Goal: Transaction & Acquisition: Purchase product/service

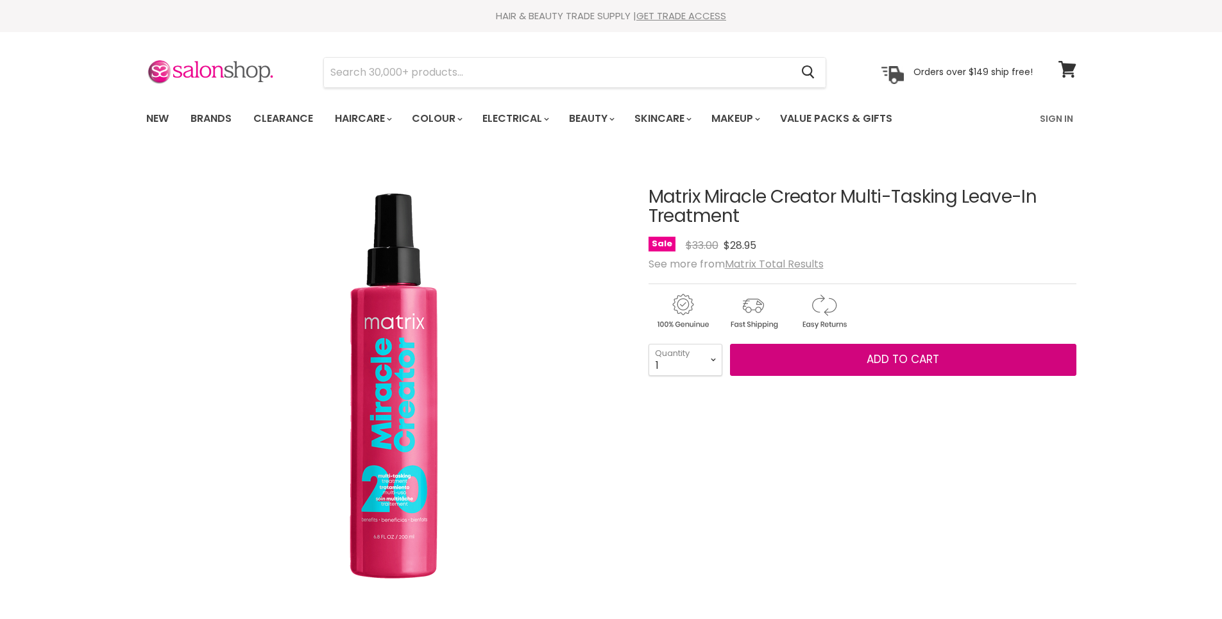
click at [921, 365] on span "Add to cart" at bounding box center [903, 359] width 72 height 15
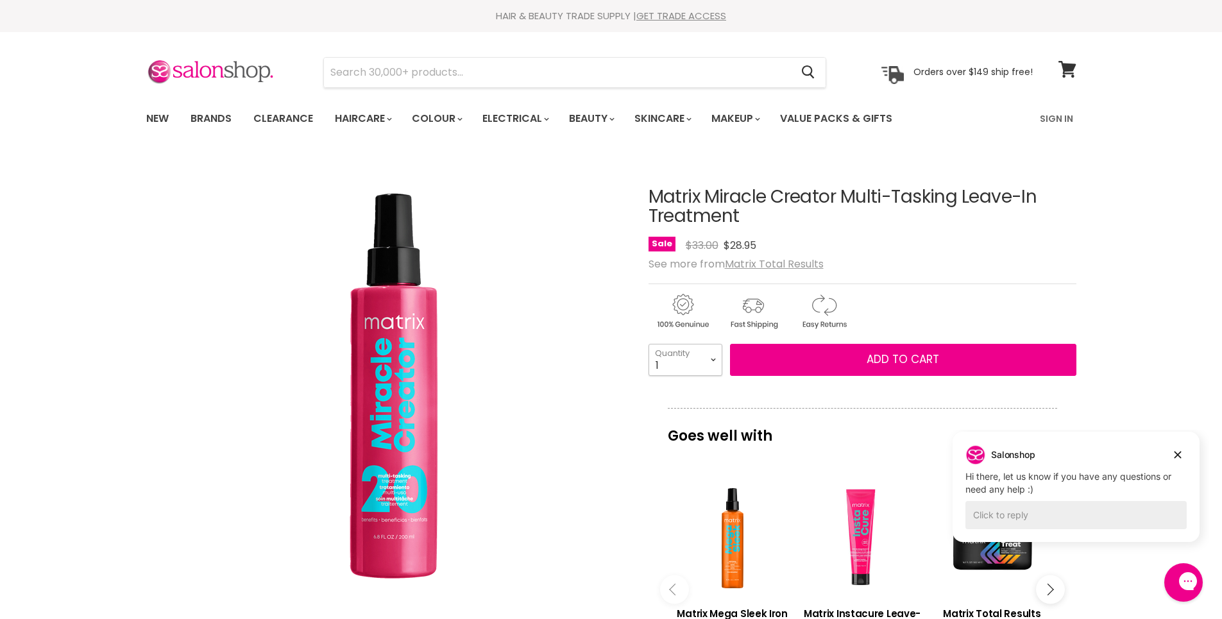
click at [717, 364] on select "1 2 3 4 5 6 7 8 9 10+" at bounding box center [686, 360] width 74 height 32
select select "3"
click at [649, 344] on select "1 2 3 4 5 6 7 8 9 10+" at bounding box center [686, 360] width 74 height 32
type input "3"
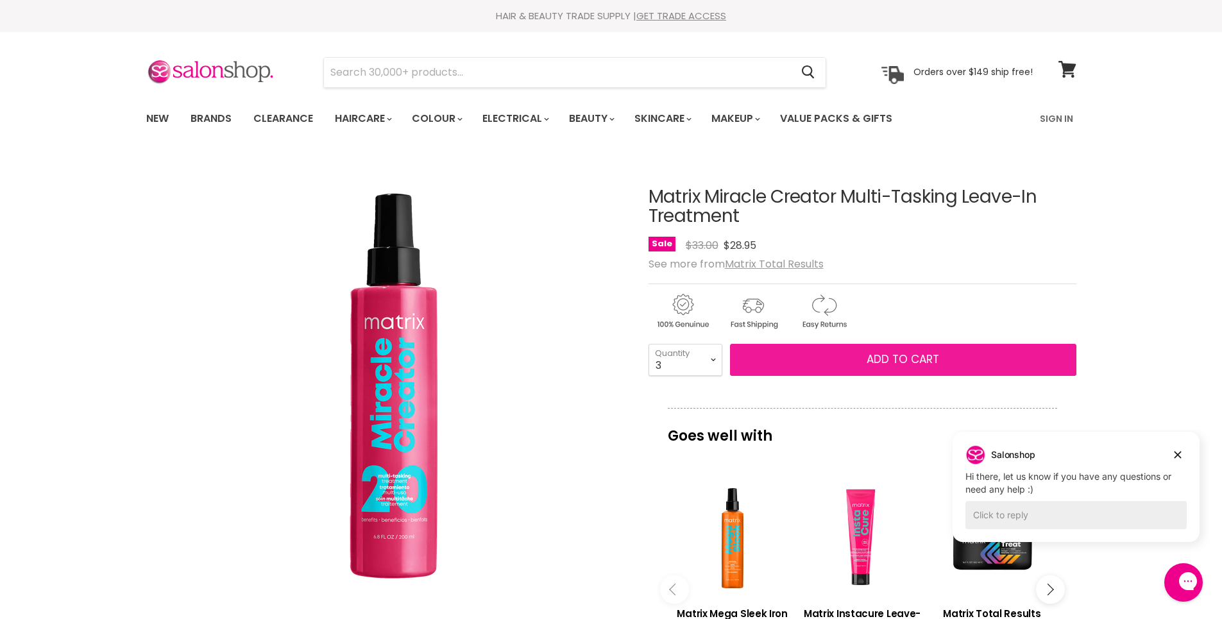
click at [901, 353] on span "Add to cart" at bounding box center [903, 359] width 72 height 15
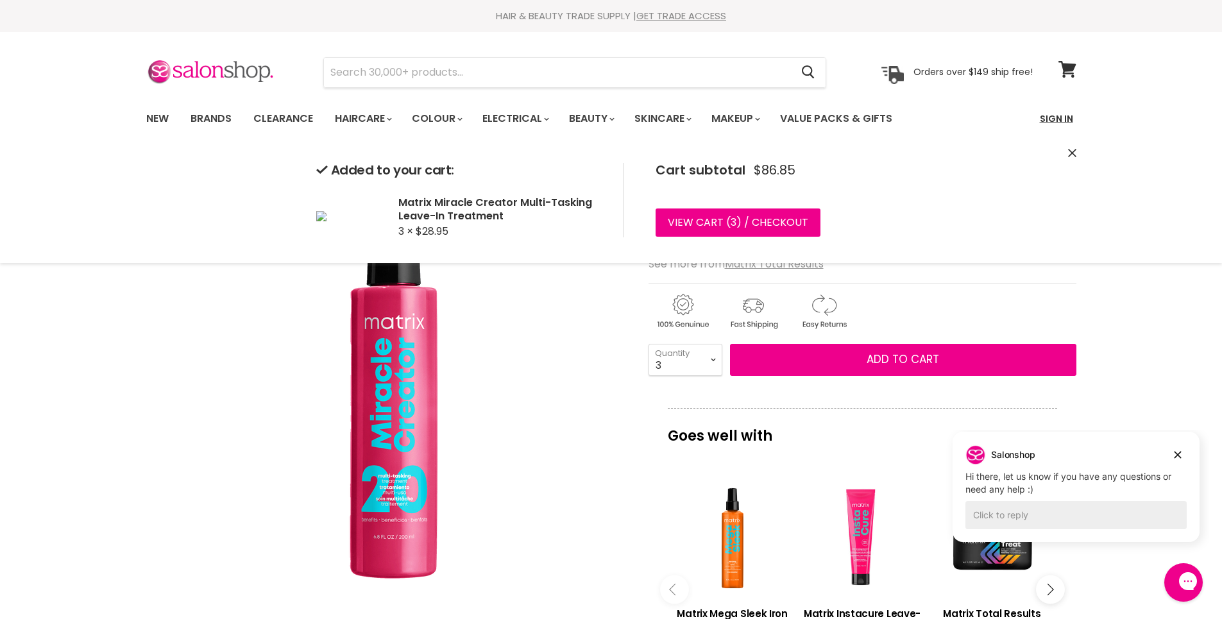
click at [1055, 118] on link "Sign In" at bounding box center [1056, 118] width 49 height 27
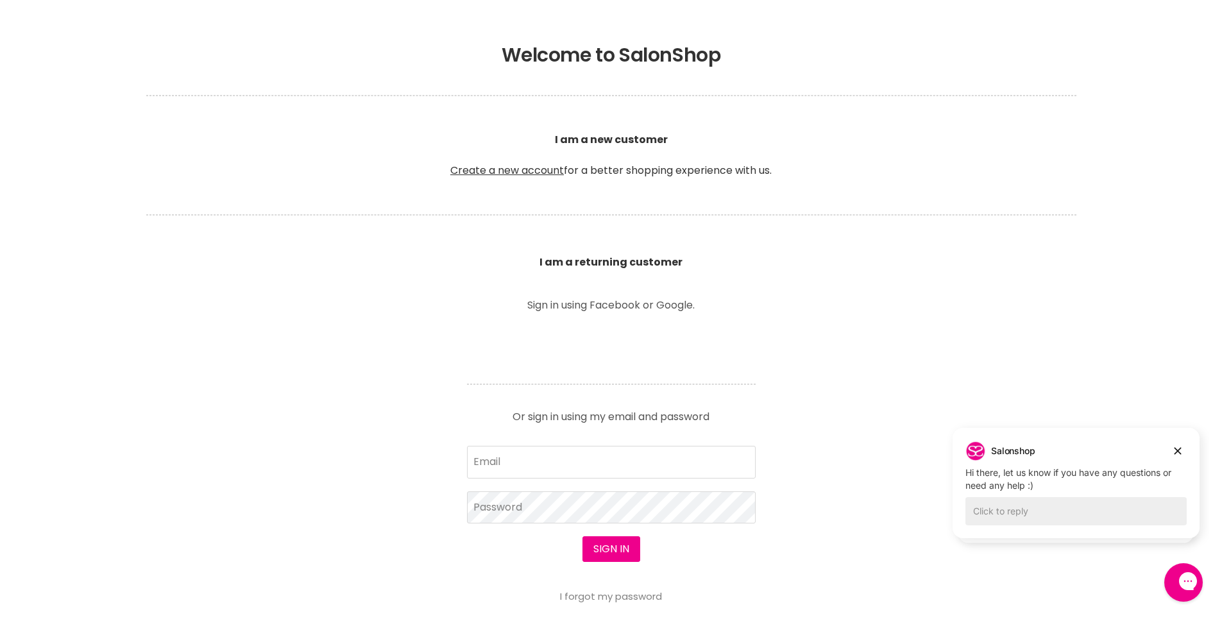
scroll to position [257, 0]
click at [561, 454] on input "Email" at bounding box center [611, 461] width 289 height 32
click at [586, 457] on input "Email" at bounding box center [611, 461] width 289 height 32
type input "paudoral@bigpond.com"
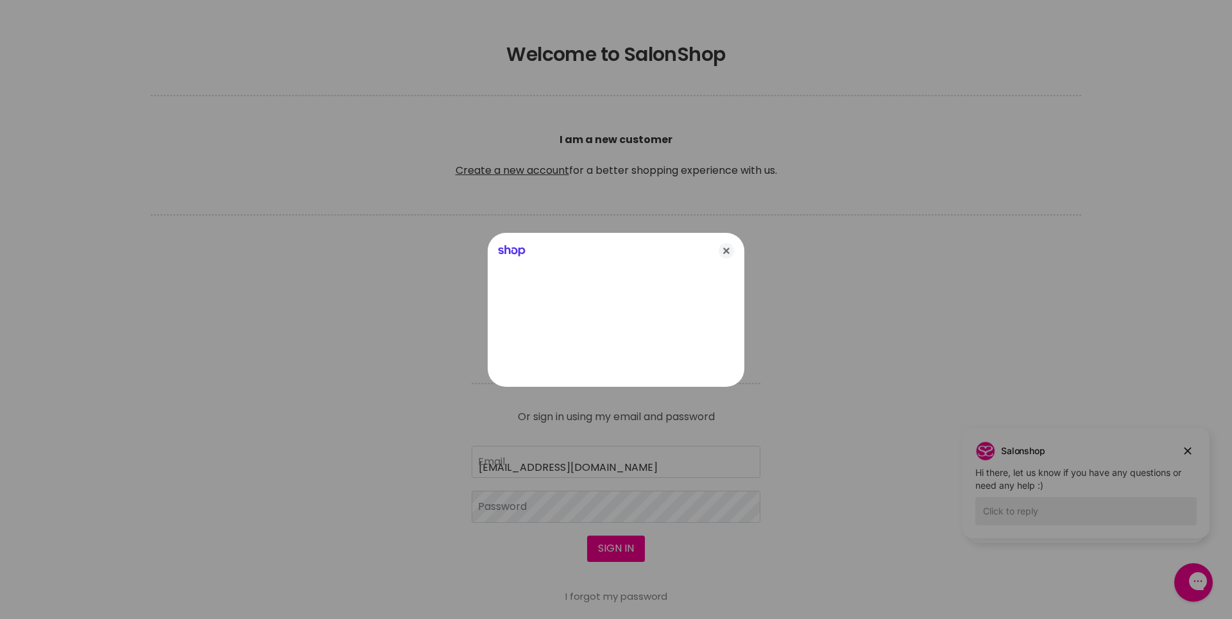
click at [559, 515] on div at bounding box center [616, 309] width 1232 height 619
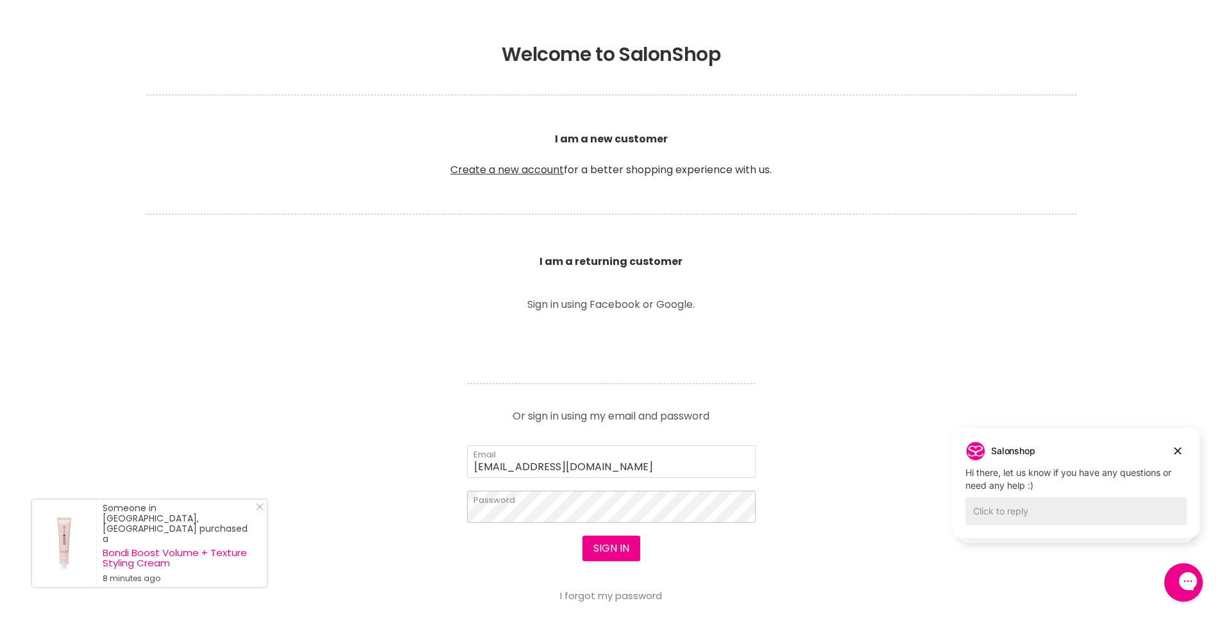
scroll to position [321, 0]
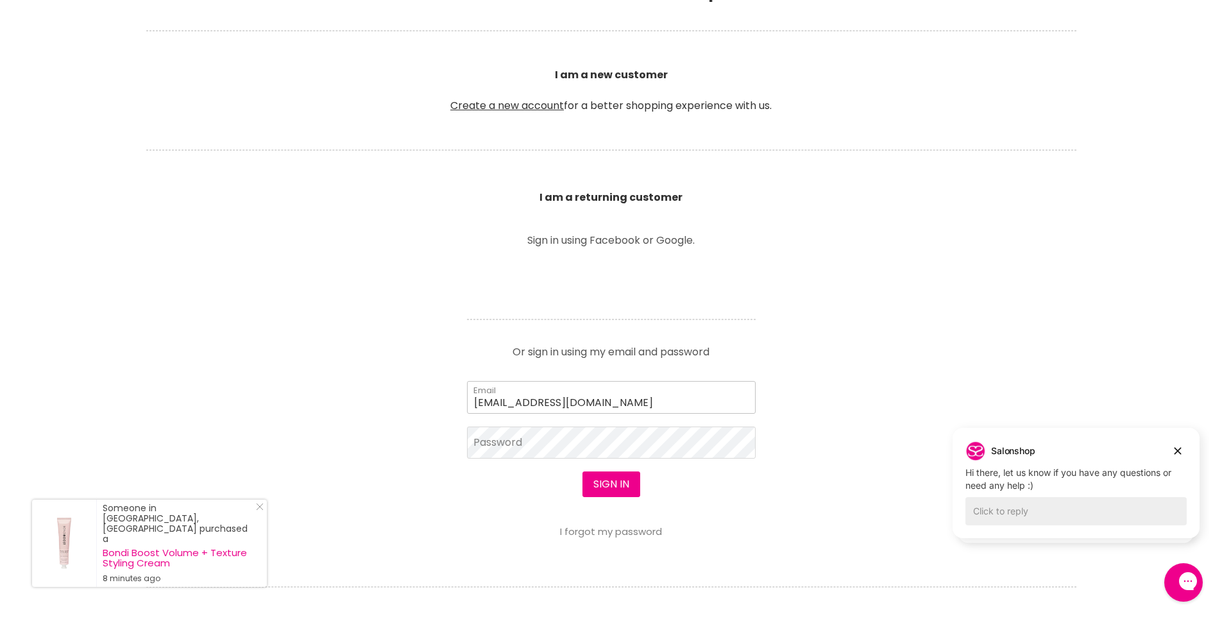
click at [609, 398] on input "paudoral@bigpond.com" at bounding box center [611, 397] width 289 height 32
click at [601, 482] on button "Sign in" at bounding box center [612, 485] width 58 height 26
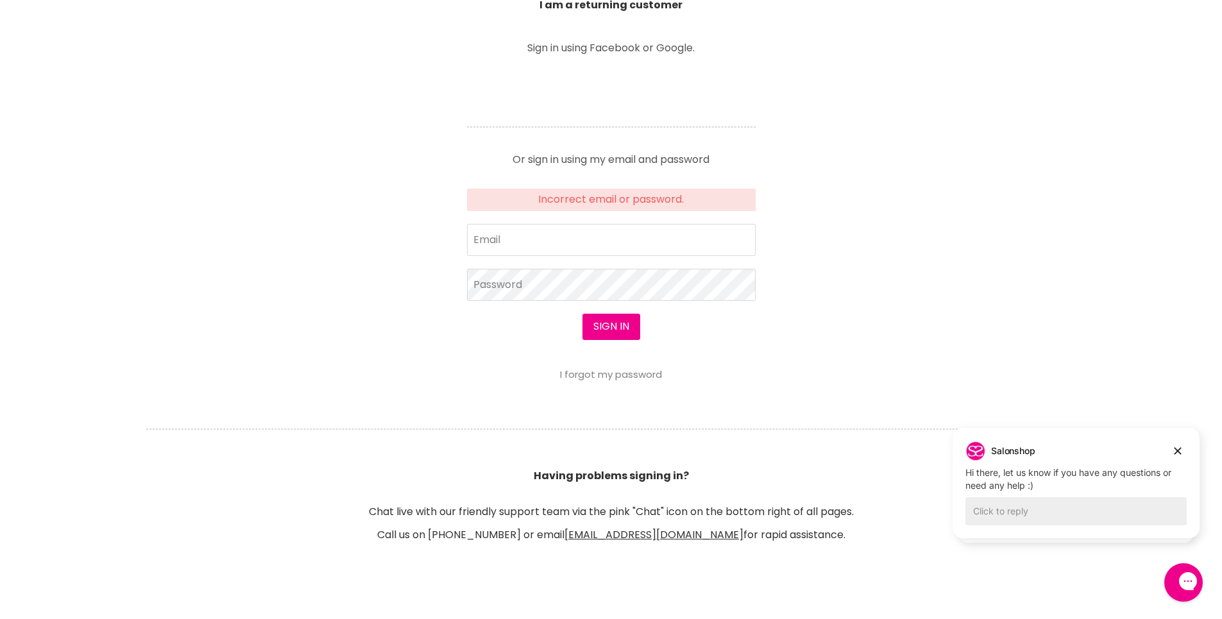
scroll to position [592, 0]
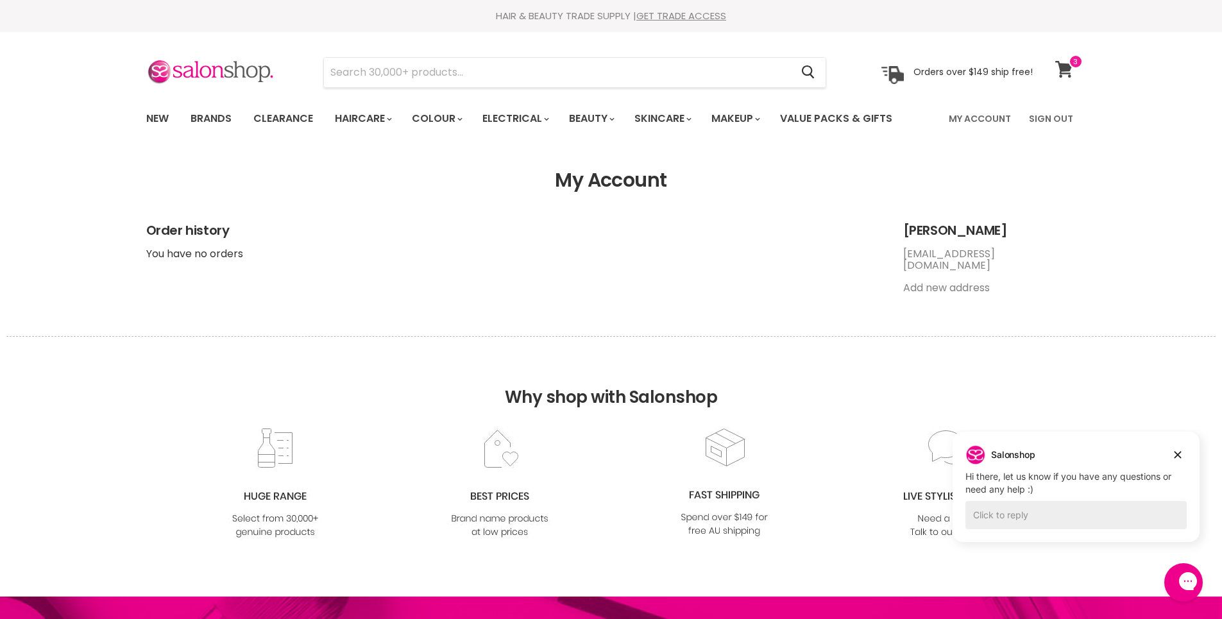
click at [1069, 63] on span at bounding box center [1076, 62] width 14 height 14
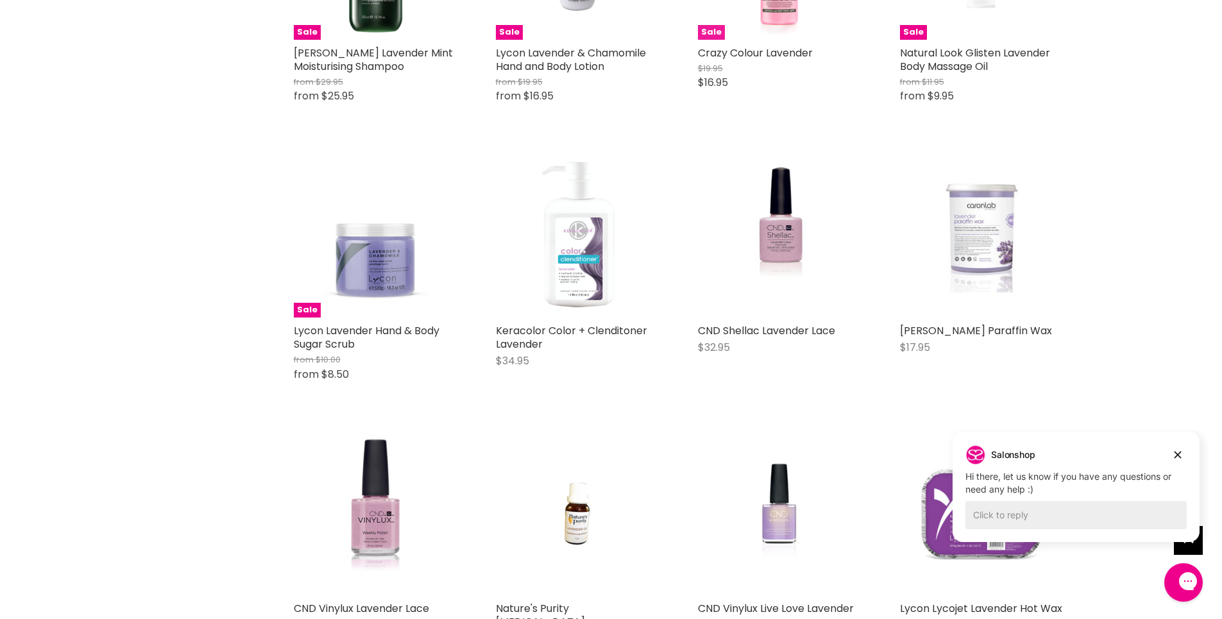
scroll to position [1091, 0]
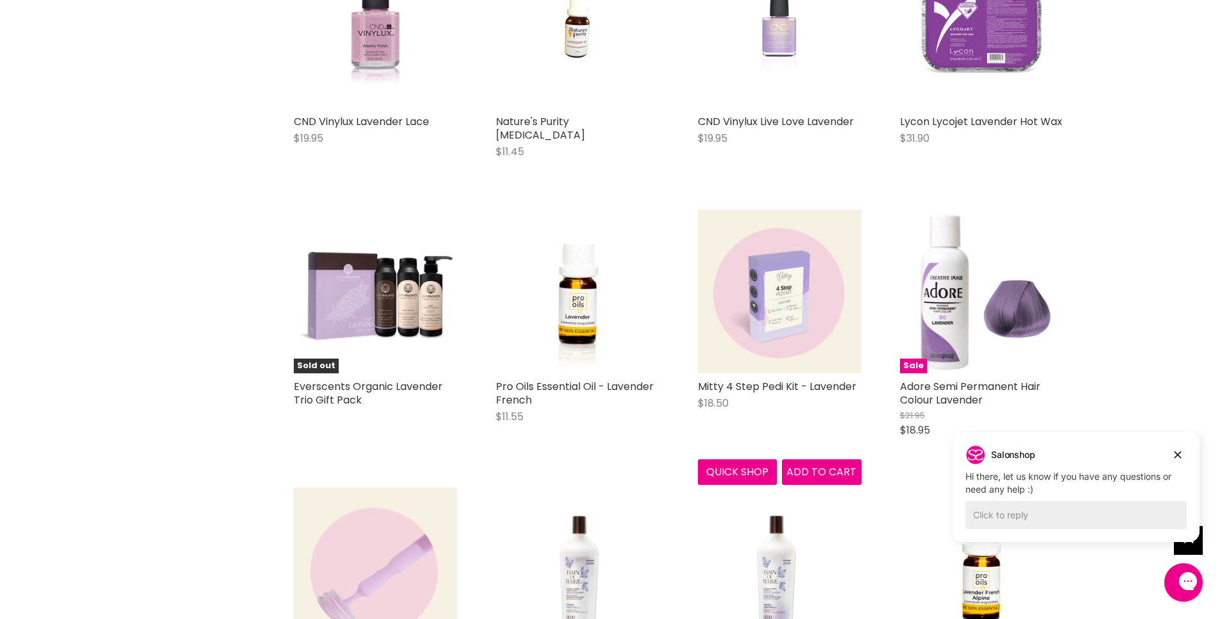
scroll to position [1476, 0]
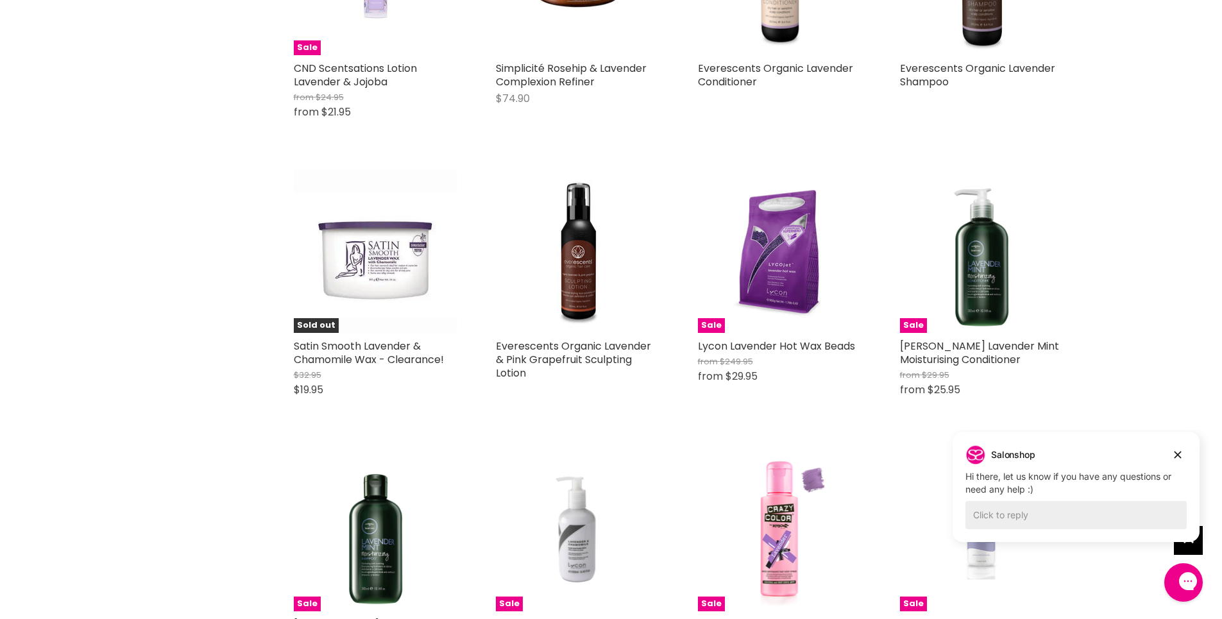
scroll to position [513, 0]
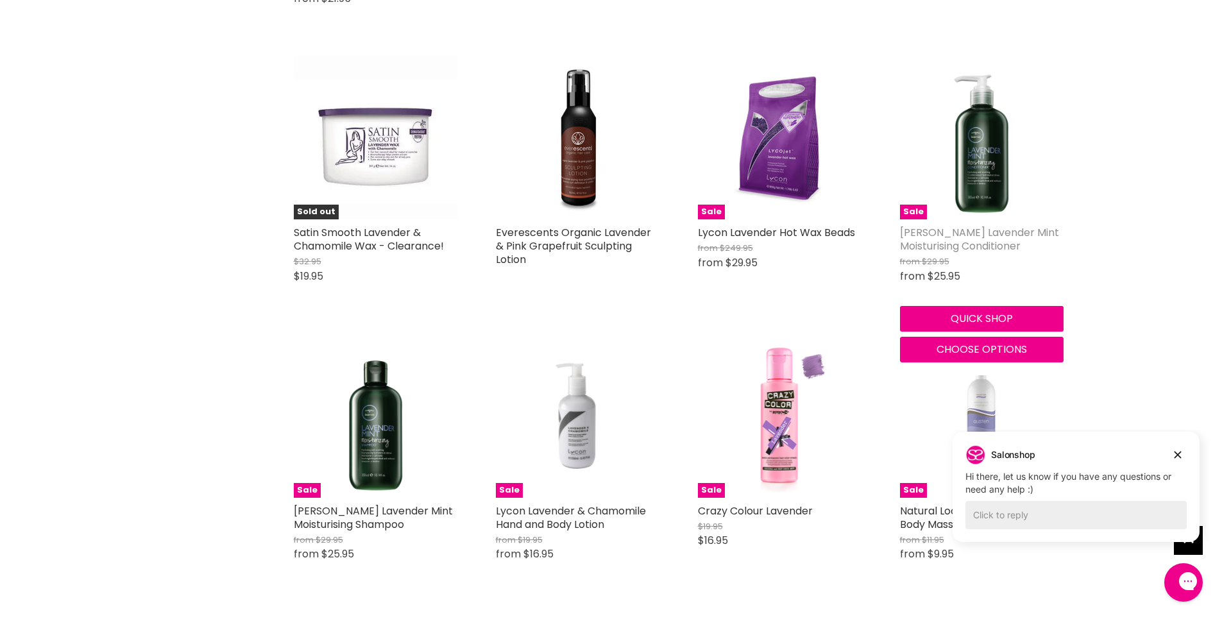
click at [992, 234] on link "[PERSON_NAME] Lavender Mint Moisturising Conditioner" at bounding box center [979, 239] width 159 height 28
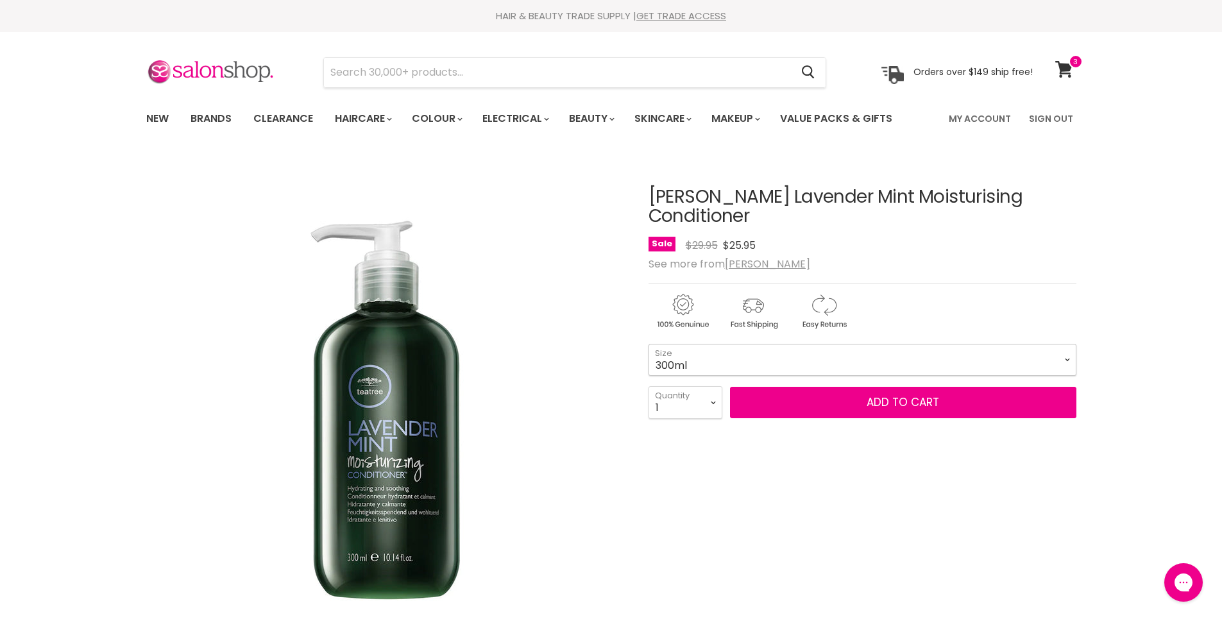
click at [1062, 358] on select "300ml 1 Litre" at bounding box center [863, 360] width 428 height 32
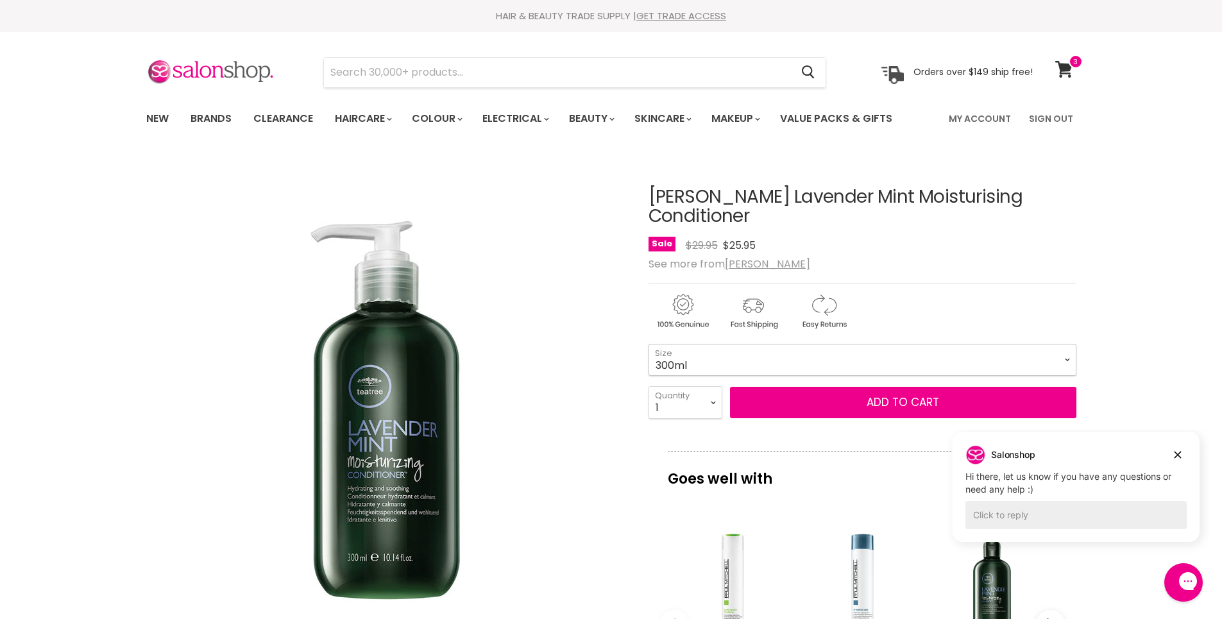
click at [1067, 361] on select "300ml 1 Litre" at bounding box center [863, 360] width 428 height 32
click at [649, 344] on select "300ml 1 Litre" at bounding box center [863, 360] width 428 height 32
select select "1 Litre"
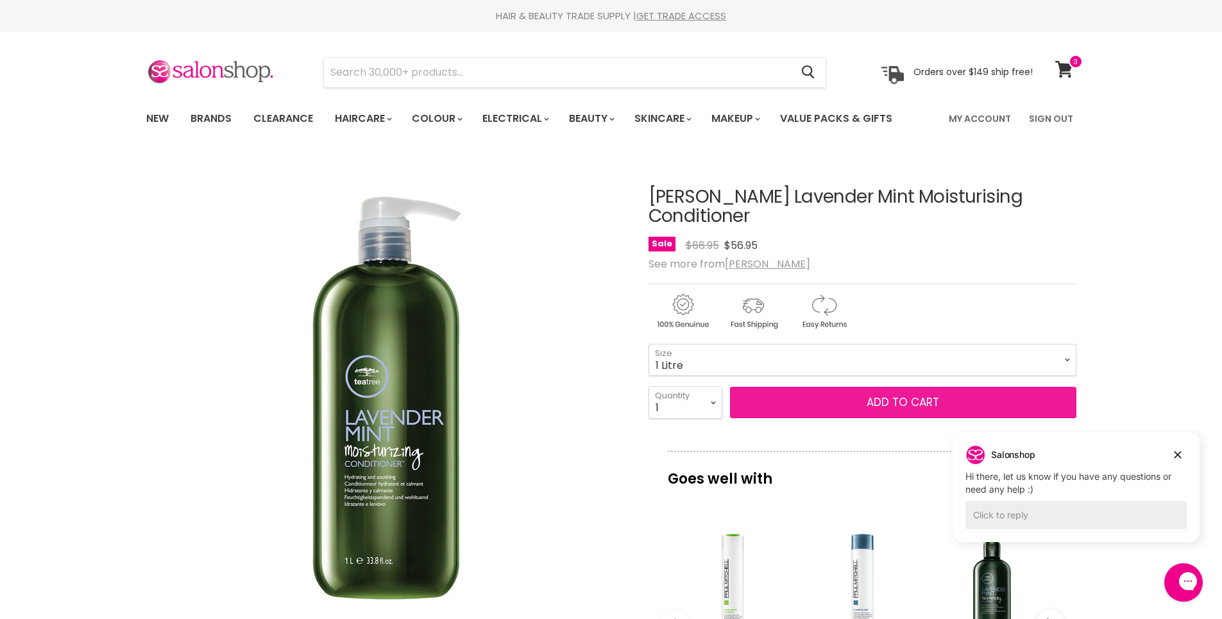
click at [973, 406] on button "Add to cart" at bounding box center [903, 403] width 346 height 32
click at [894, 401] on button "Add to cart" at bounding box center [903, 403] width 346 height 32
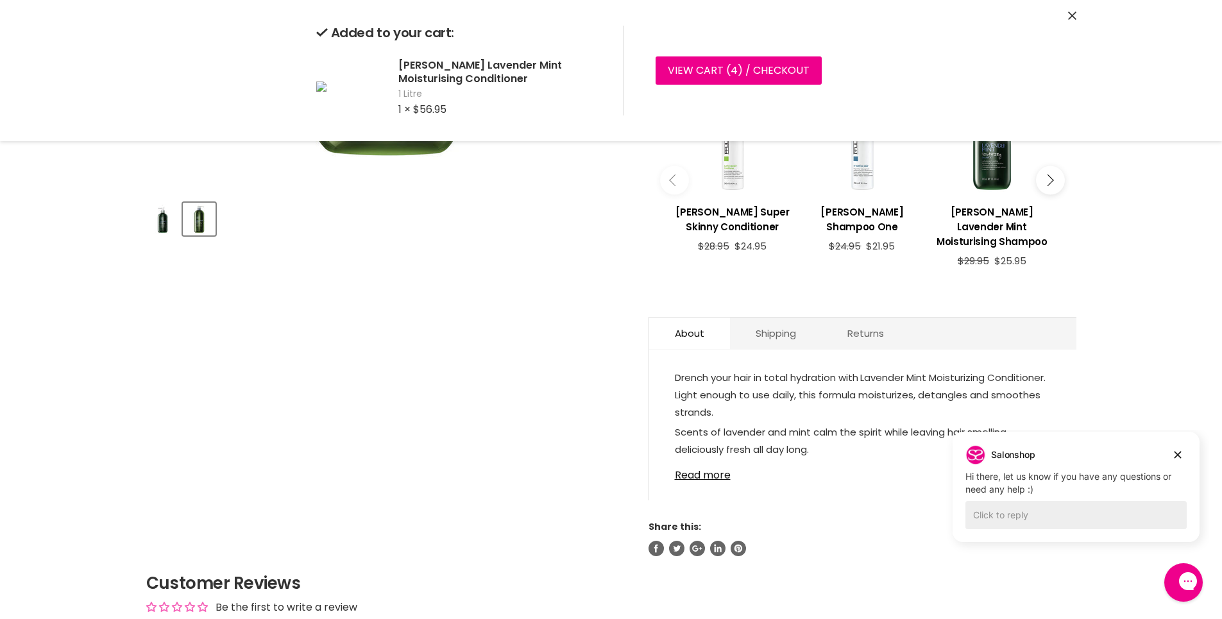
scroll to position [449, 0]
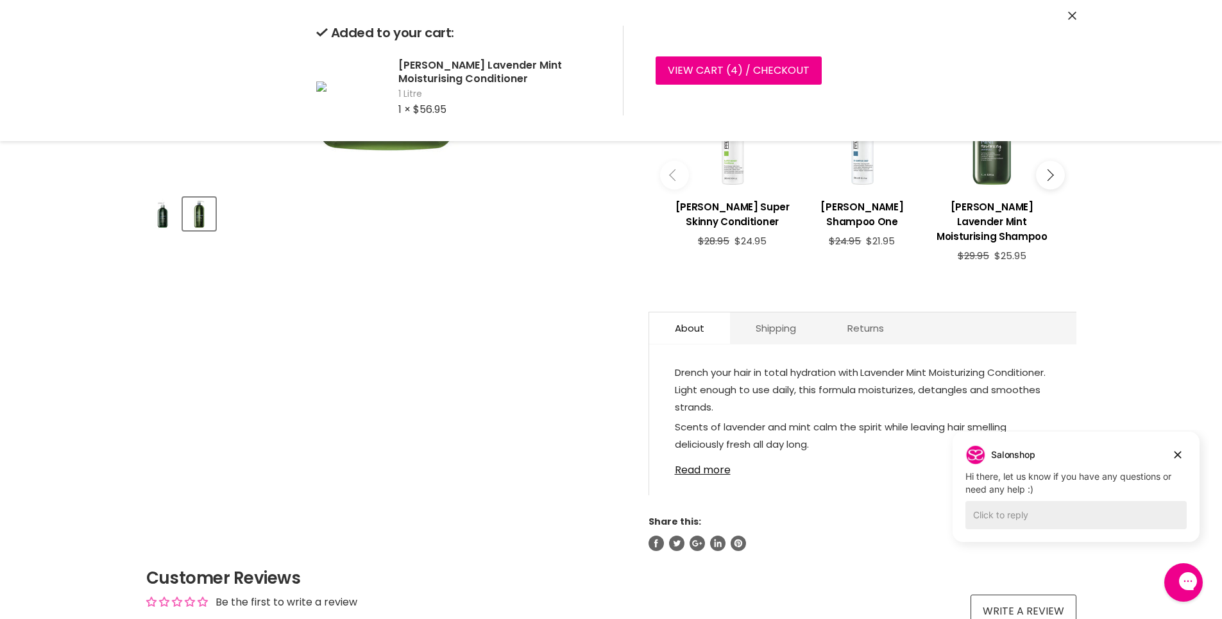
click at [1003, 165] on div "Main content" at bounding box center [991, 131] width 117 height 117
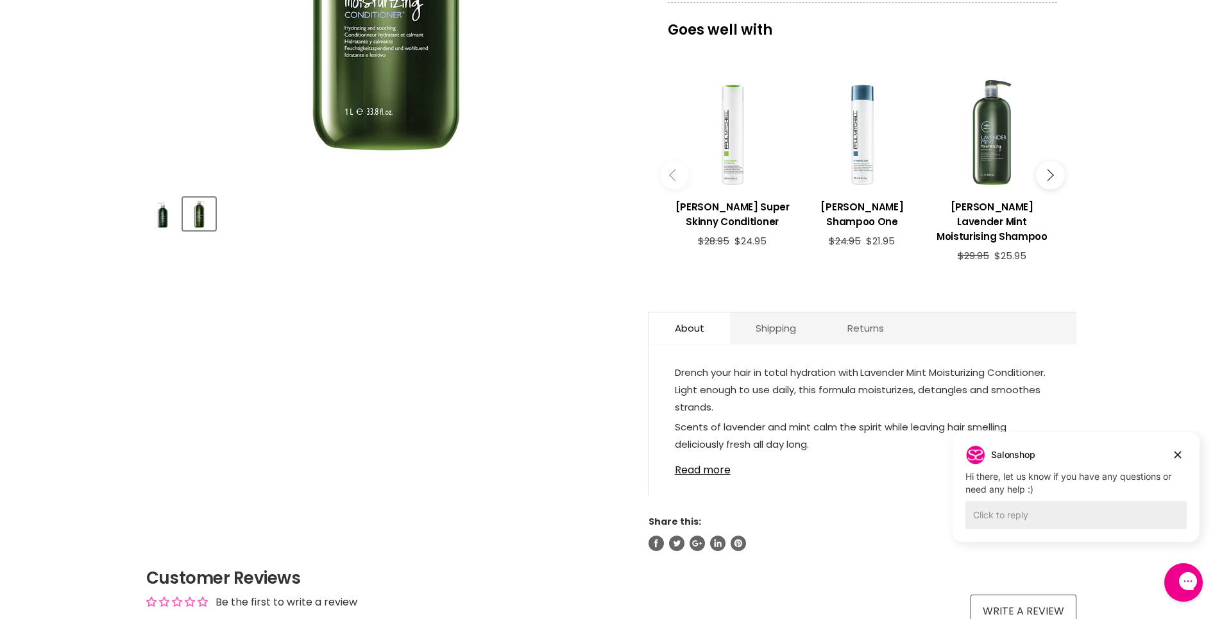
scroll to position [93, 0]
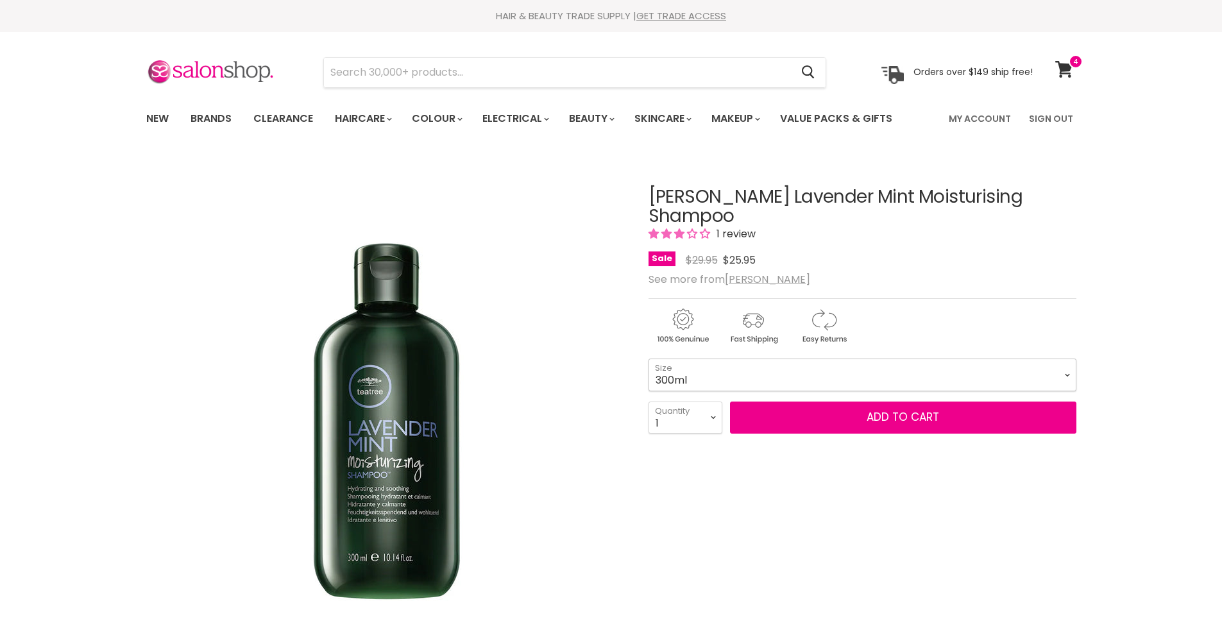
drag, startPoint x: 0, startPoint y: 0, endPoint x: 1064, endPoint y: 377, distance: 1129.2
click at [1064, 377] on select "300ml 1 Litre" at bounding box center [863, 375] width 428 height 32
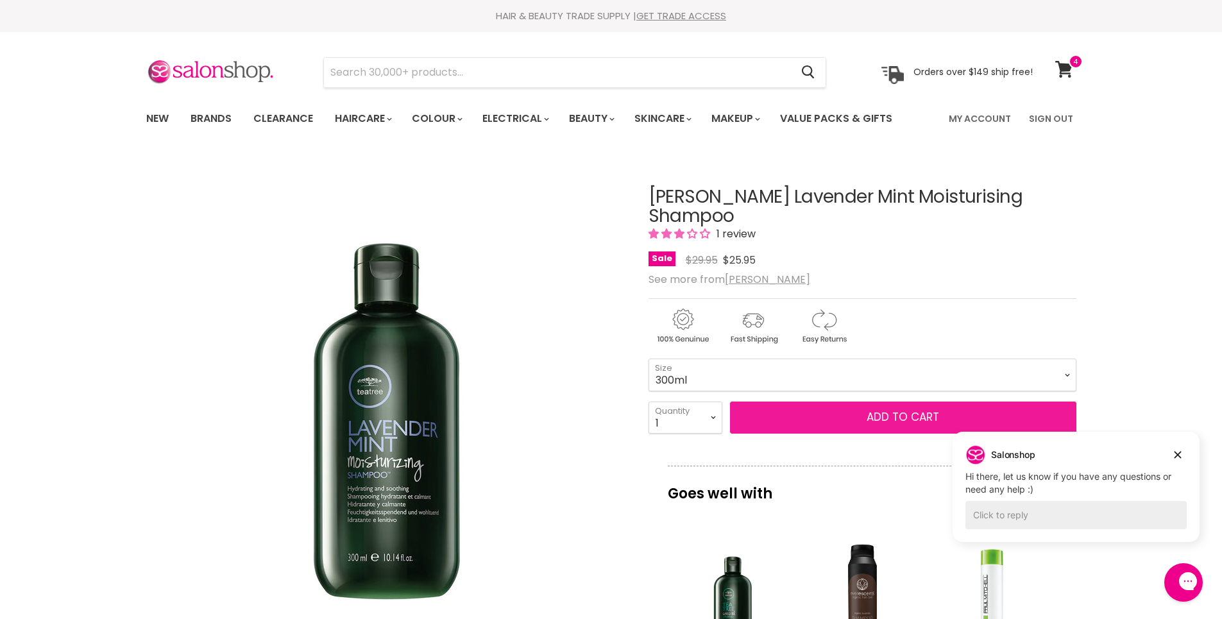
click at [752, 422] on button "Add to cart" at bounding box center [903, 418] width 346 height 32
click at [1059, 366] on select "300ml 1 Litre" at bounding box center [863, 375] width 428 height 32
click at [649, 359] on select "300ml 1 Litre" at bounding box center [863, 375] width 428 height 32
select select "1 Litre"
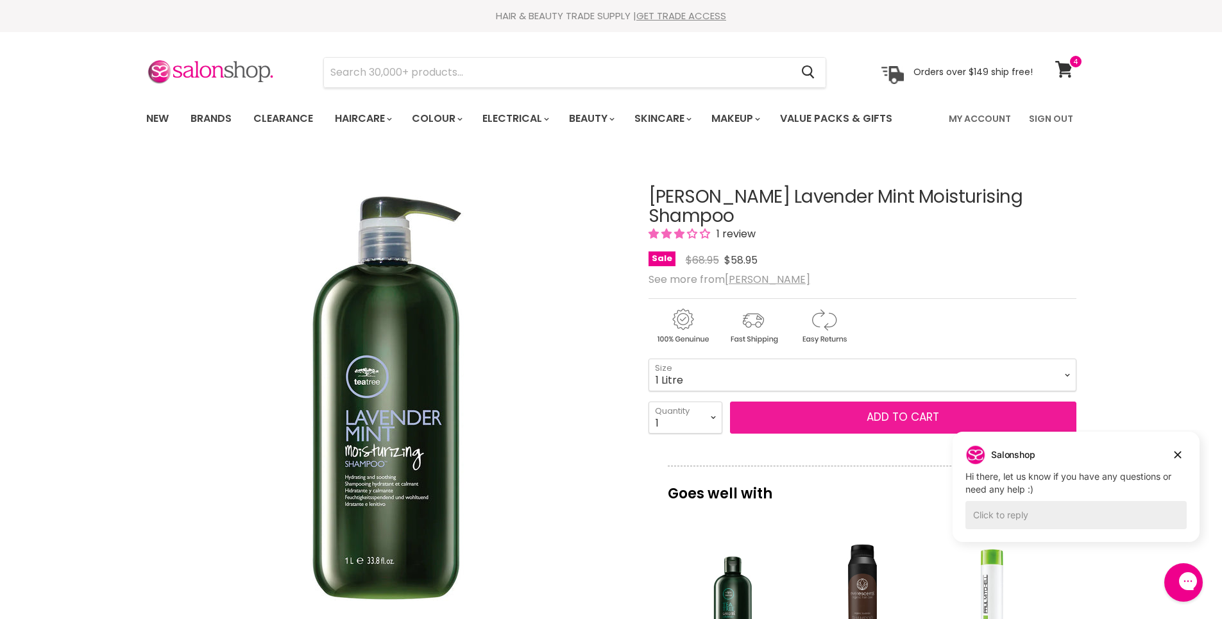
click at [941, 418] on button "Add to cart" at bounding box center [903, 418] width 346 height 32
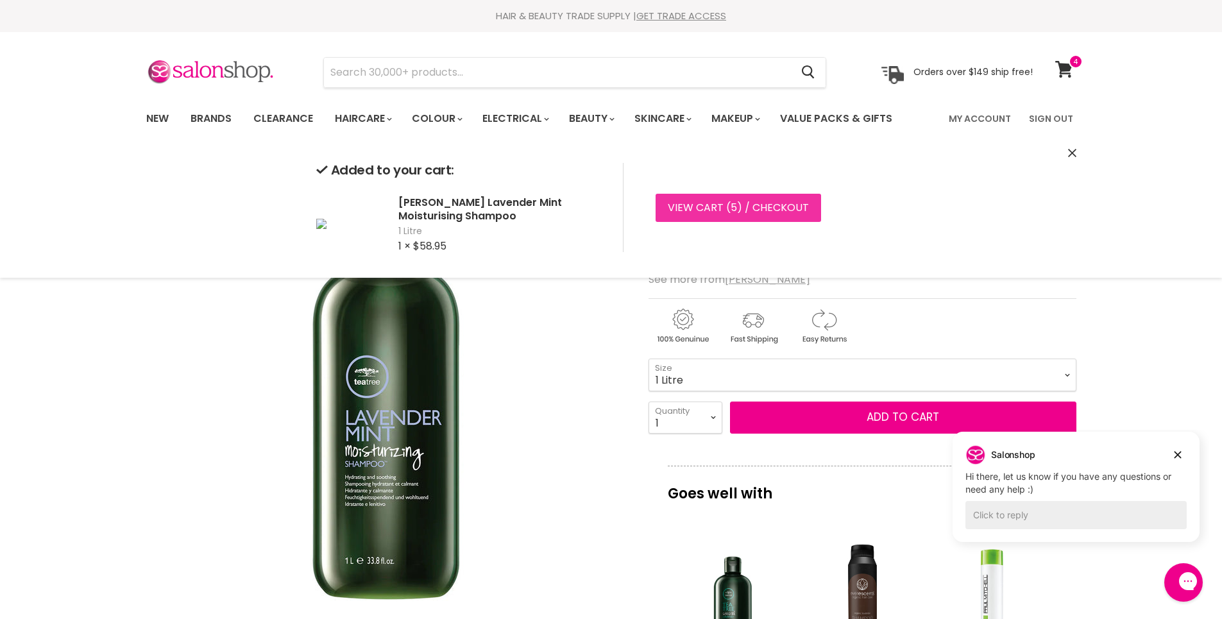
click at [788, 213] on link "View cart ( 5 ) / Checkout" at bounding box center [739, 208] width 166 height 28
